Goal: Information Seeking & Learning: Learn about a topic

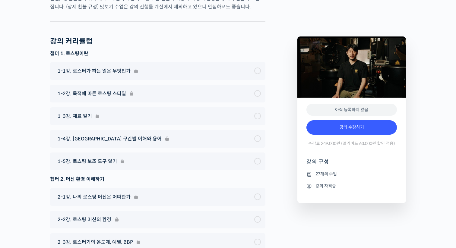
scroll to position [2302, 0]
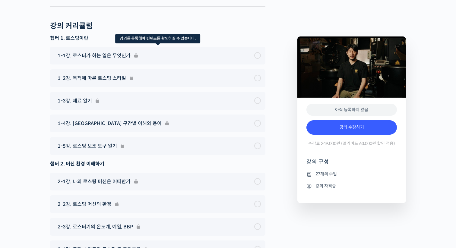
click at [236, 65] on div "1-1강. 로스터가 하는 일은 무엇인가" at bounding box center [157, 56] width 215 height 18
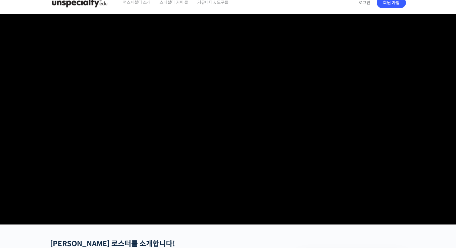
scroll to position [0, 0]
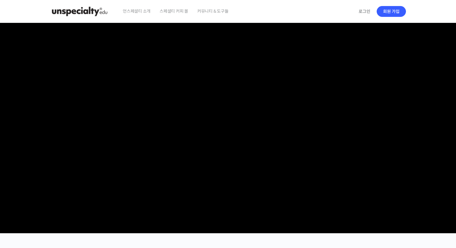
click at [181, 10] on span "스페셜티 커피 몰" at bounding box center [173, 11] width 29 height 23
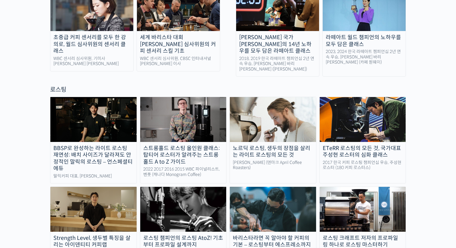
scroll to position [475, 0]
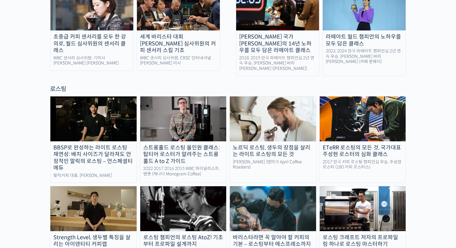
click at [115, 16] on img at bounding box center [91, 8] width 83 height 43
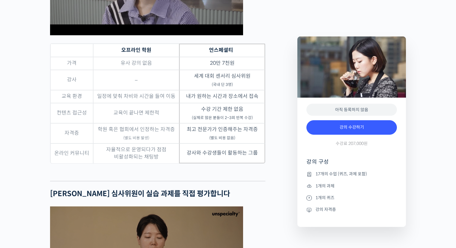
scroll to position [1976, 0]
